Goal: Task Accomplishment & Management: Manage account settings

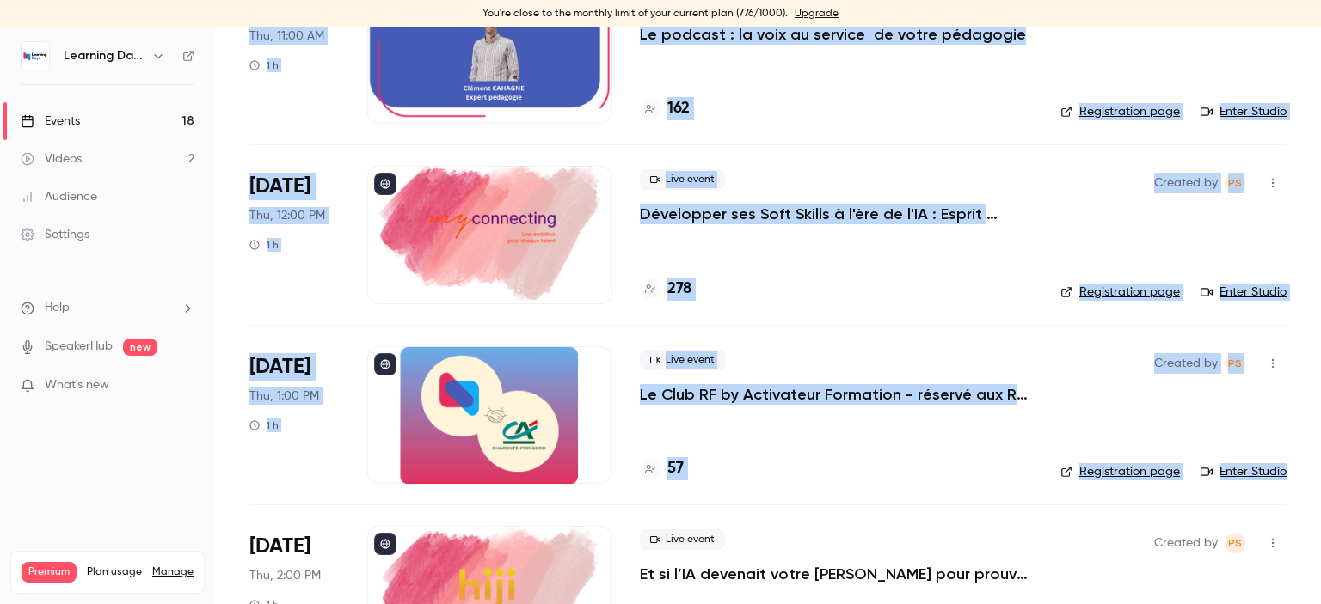
scroll to position [2537, 0]
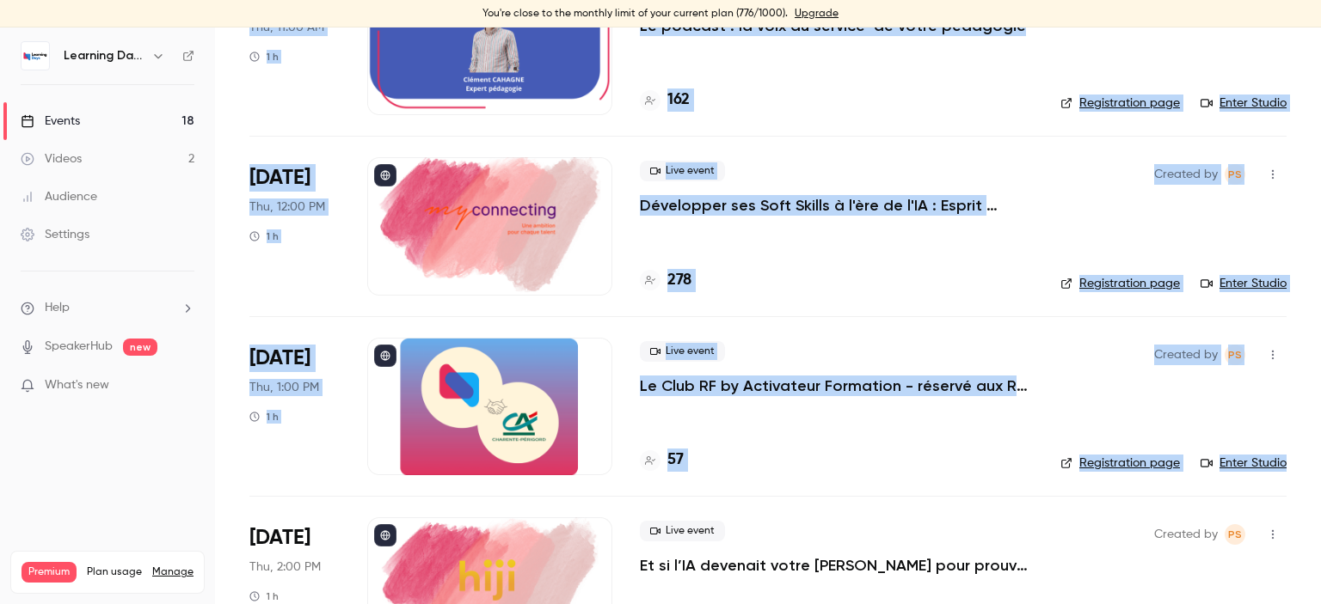
drag, startPoint x: 1320, startPoint y: 80, endPoint x: 1320, endPoint y: 491, distance: 411.0
click at [1320, 491] on main "Search for videos or events New video Schedule Events Upcoming Past Recurring R…" at bounding box center [768, 316] width 1106 height 577
click at [674, 460] on h4 "57" at bounding box center [675, 460] width 16 height 23
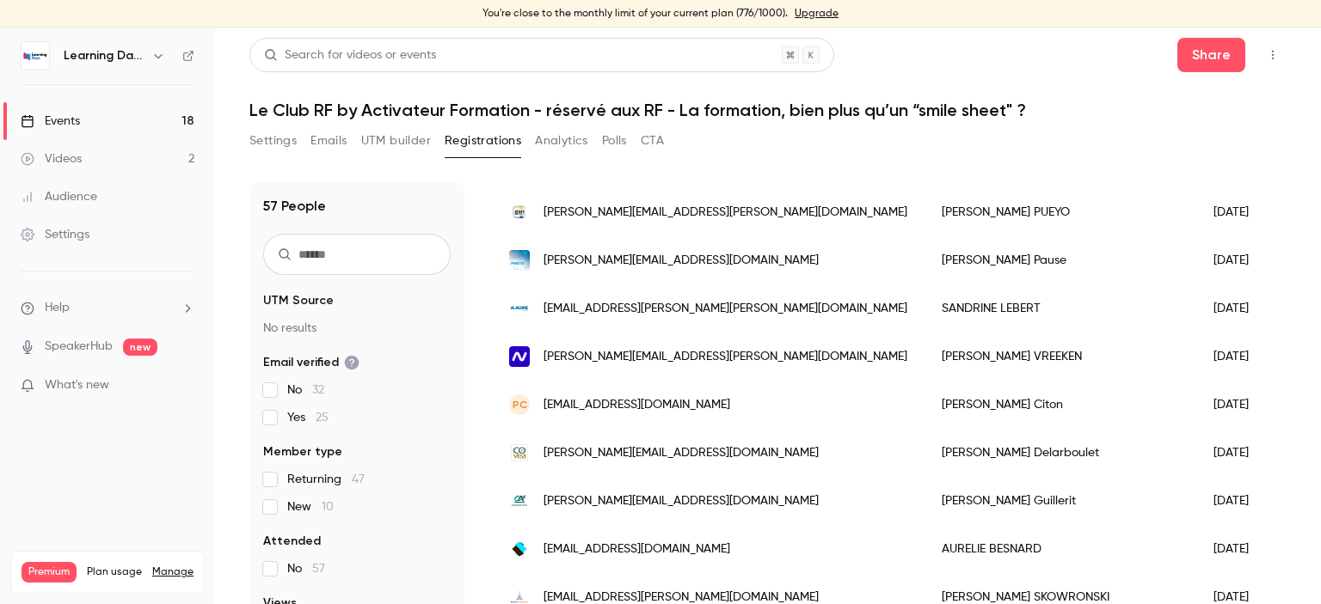
scroll to position [1943, 0]
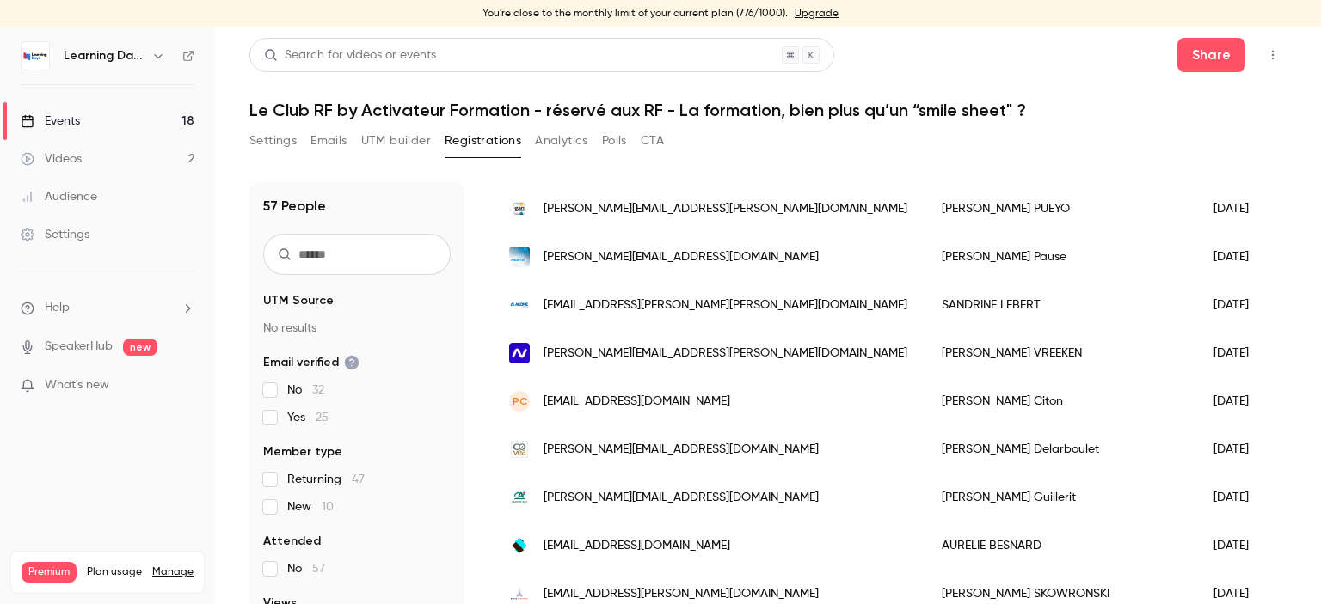
click at [67, 117] on div "Events" at bounding box center [50, 121] width 59 height 17
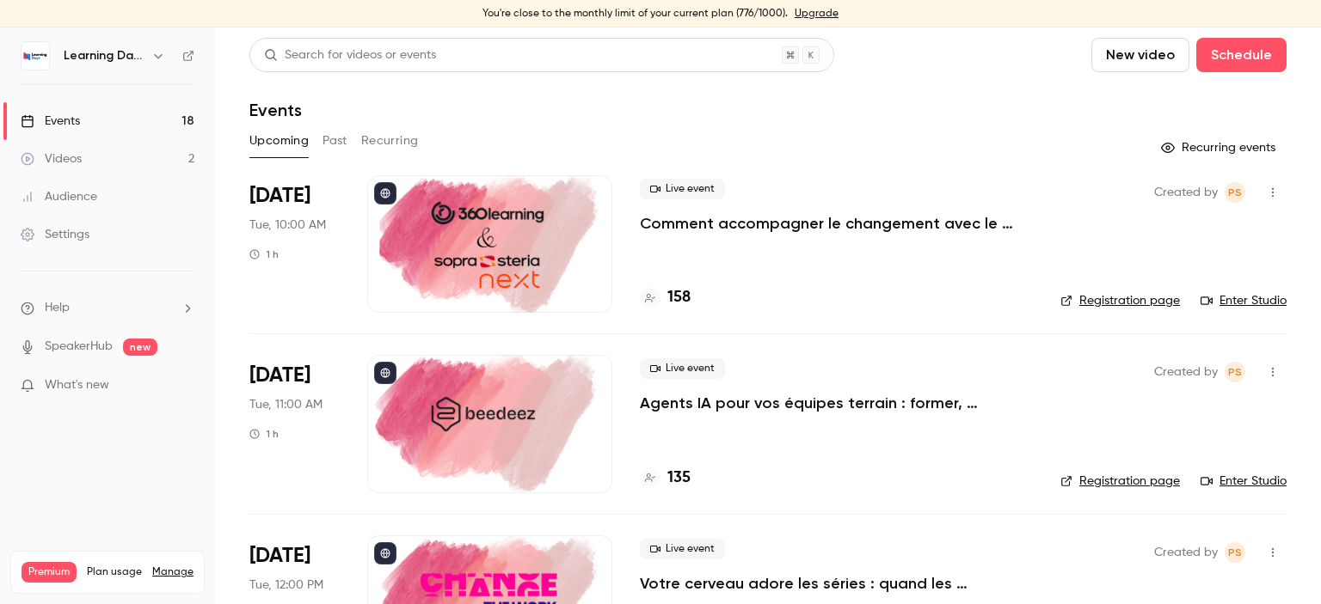
click at [93, 236] on link "Settings" at bounding box center [107, 235] width 215 height 38
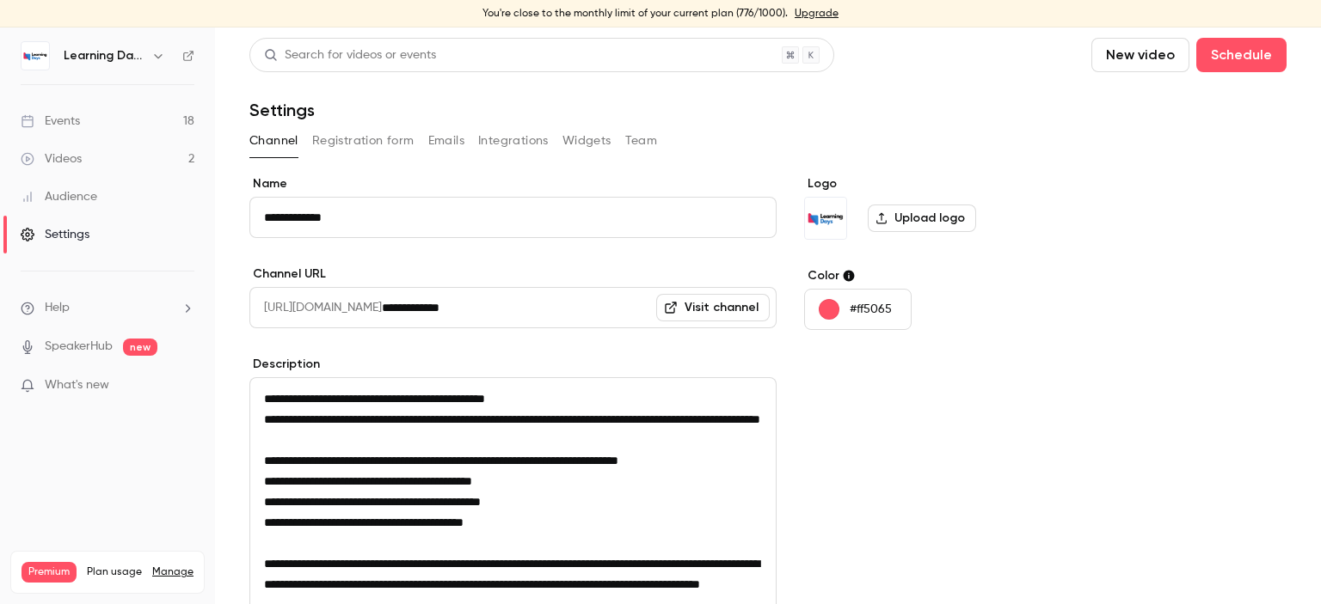
scroll to position [330, 0]
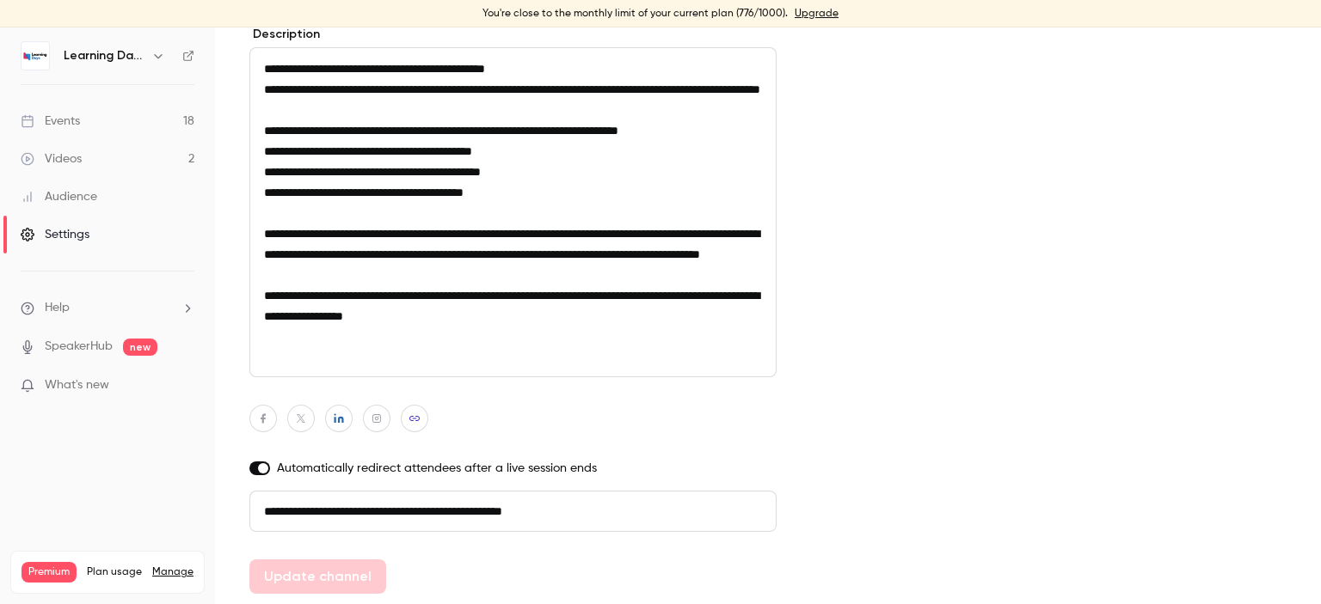
click at [77, 202] on div "Audience" at bounding box center [59, 196] width 77 height 17
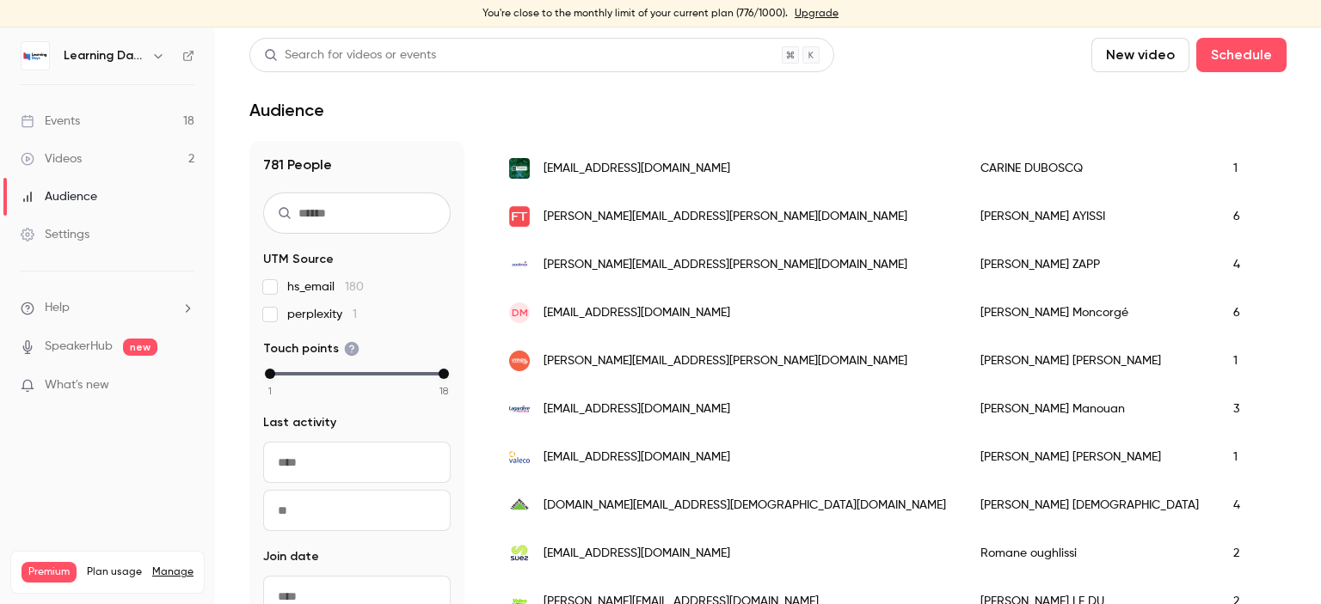
scroll to position [420, 0]
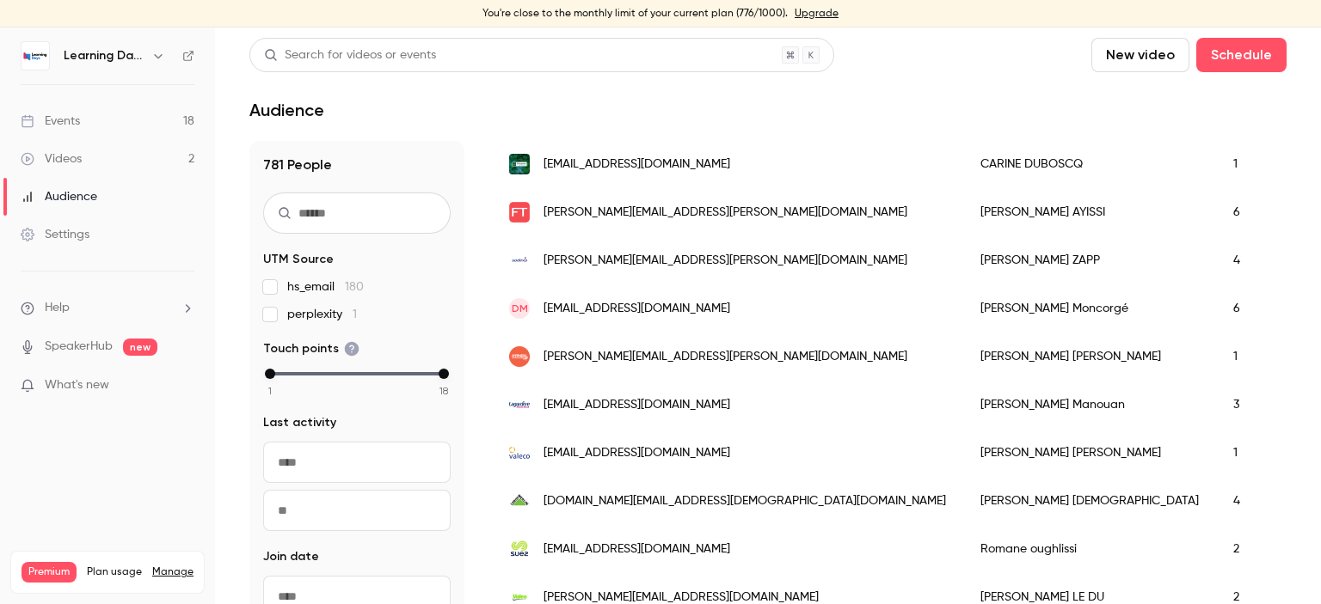
click at [643, 304] on span "[EMAIL_ADDRESS][DOMAIN_NAME]" at bounding box center [636, 309] width 187 height 18
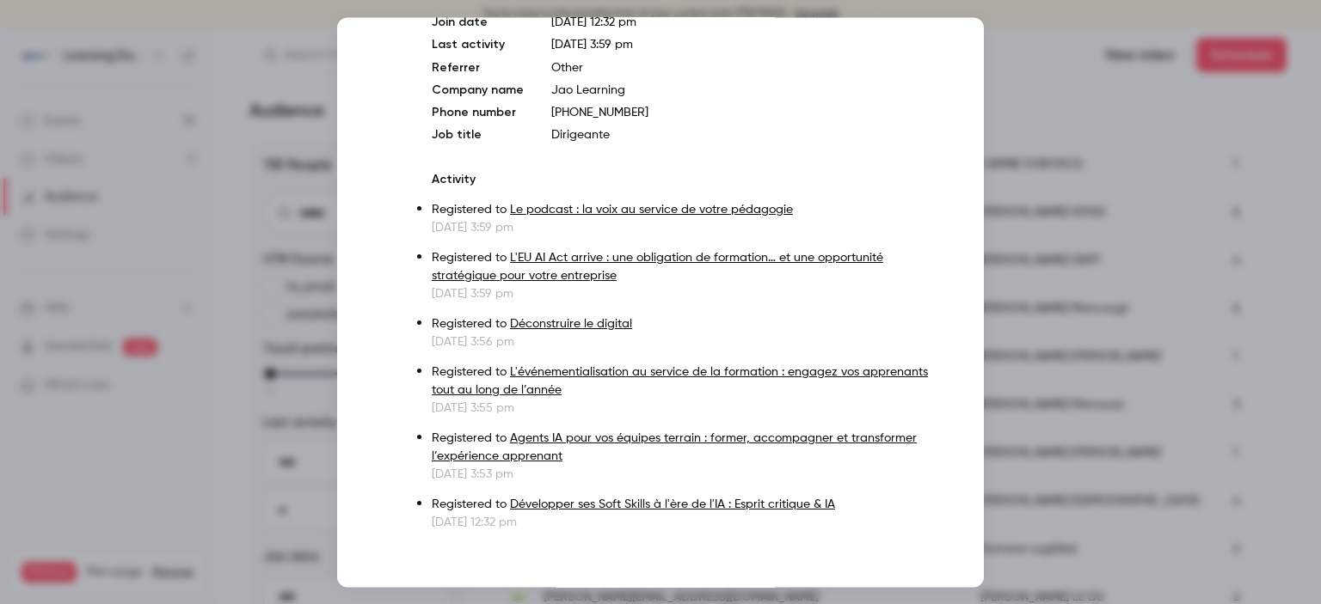
scroll to position [126, 0]
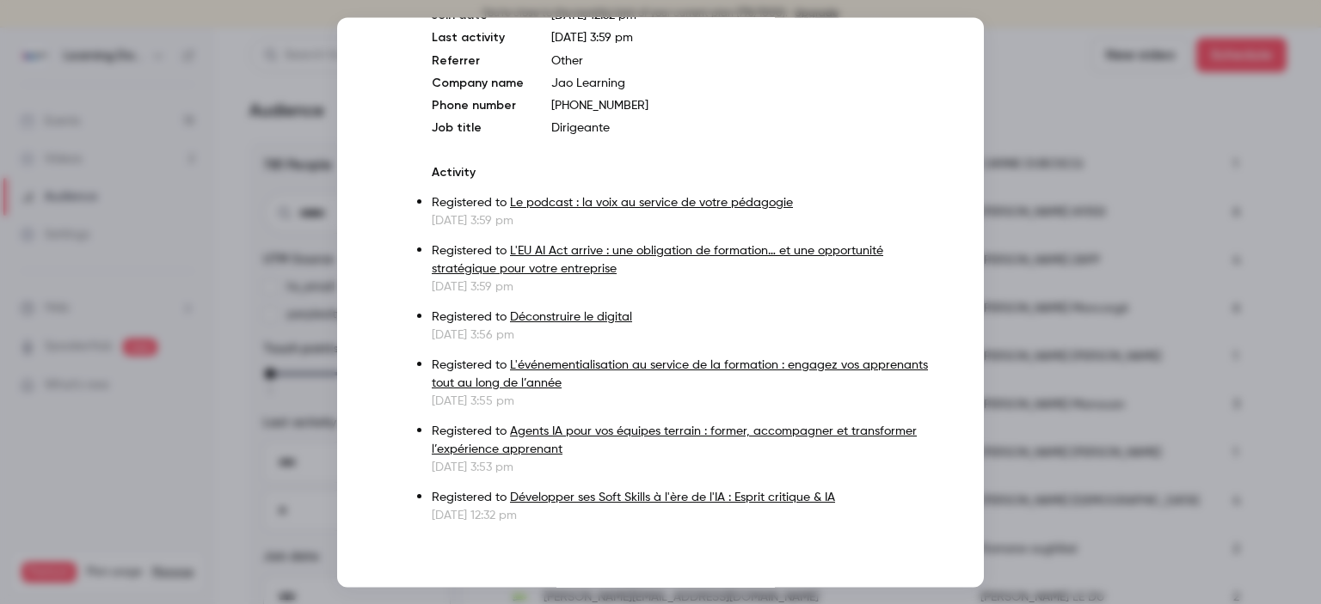
click at [1070, 144] on div at bounding box center [660, 302] width 1321 height 604
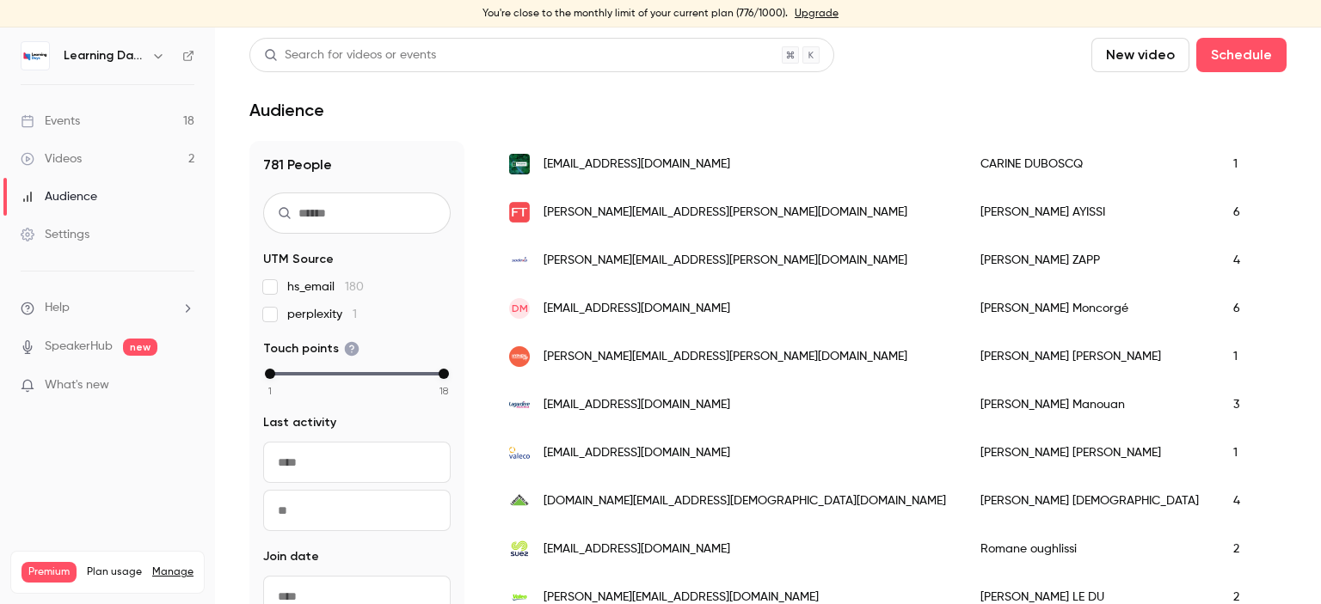
click at [604, 498] on span "[DOMAIN_NAME][EMAIL_ADDRESS][DEMOGRAPHIC_DATA][DOMAIN_NAME]" at bounding box center [744, 502] width 402 height 18
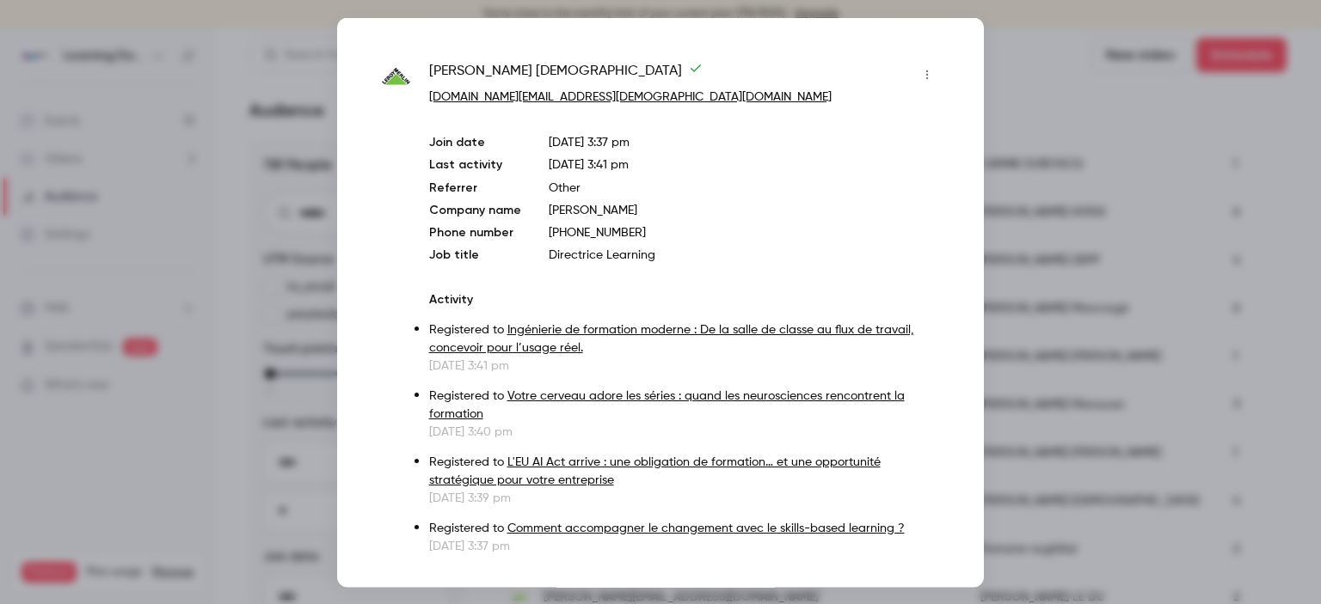
click at [1068, 195] on div at bounding box center [660, 302] width 1321 height 604
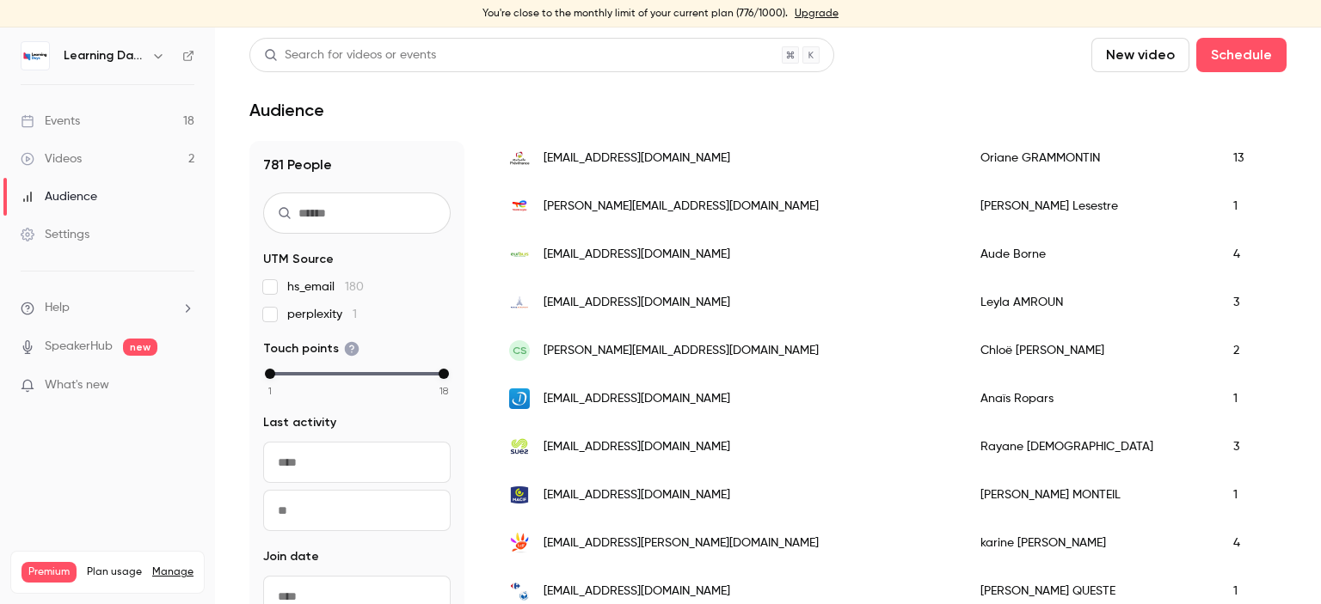
scroll to position [1165, 0]
